Goal: Information Seeking & Learning: Find contact information

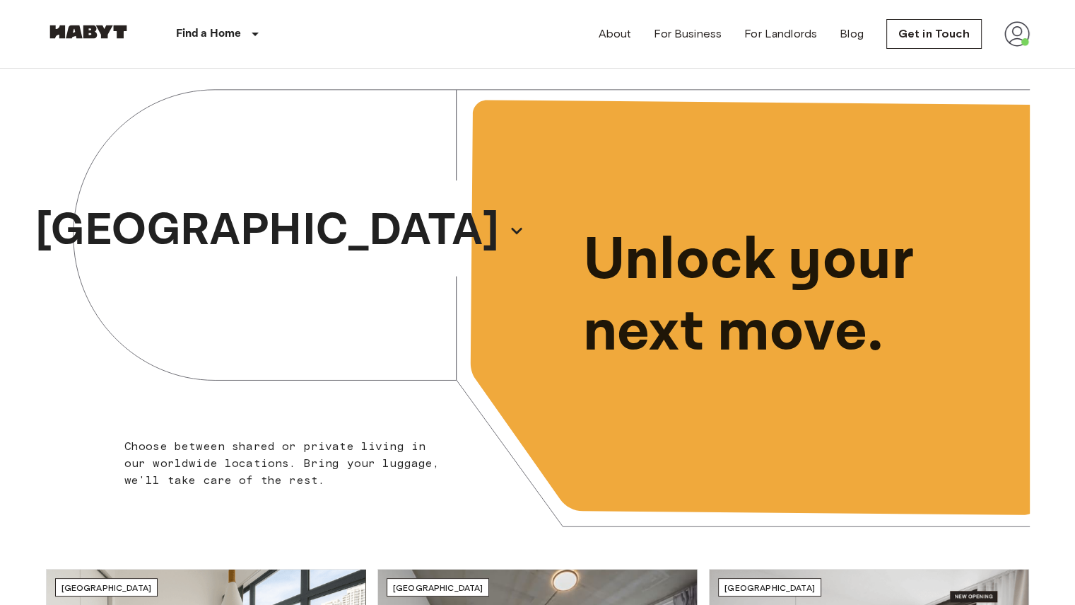
click at [1017, 30] on img at bounding box center [1017, 33] width 25 height 25
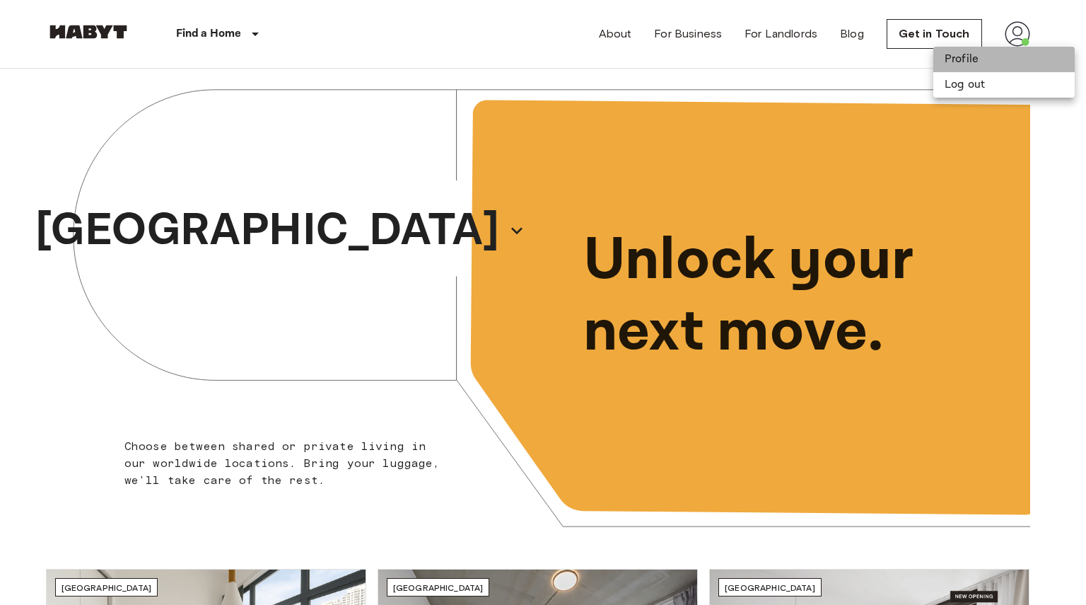
click at [985, 56] on li "Profile" at bounding box center [1003, 59] width 141 height 25
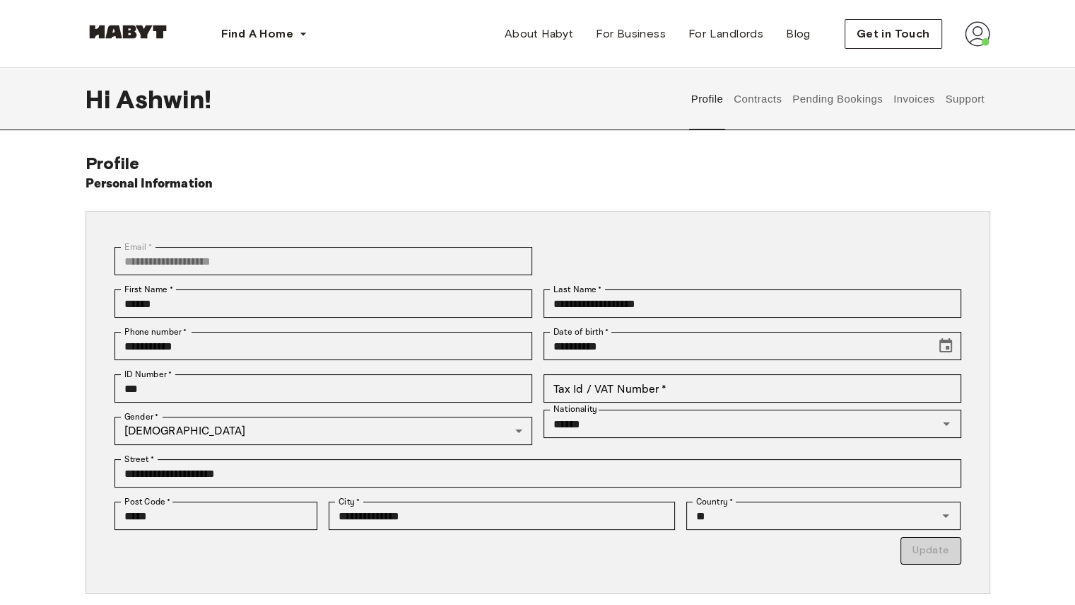
click at [952, 101] on button "Support" at bounding box center [965, 99] width 43 height 62
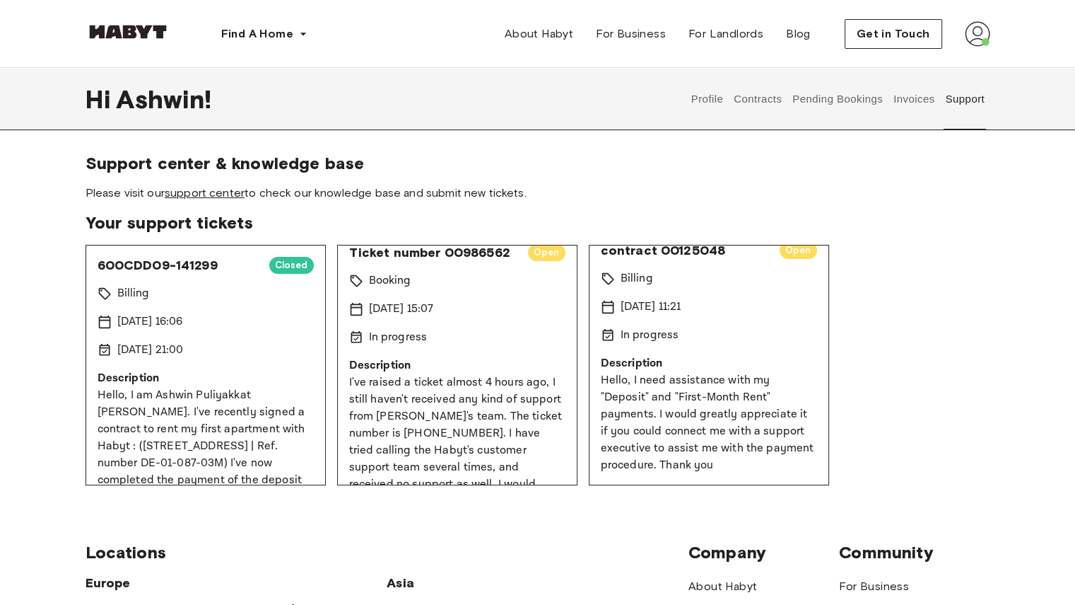
click at [215, 192] on link "support center" at bounding box center [205, 192] width 80 height 13
click at [123, 30] on img at bounding box center [128, 32] width 85 height 14
